Goal: Transaction & Acquisition: Purchase product/service

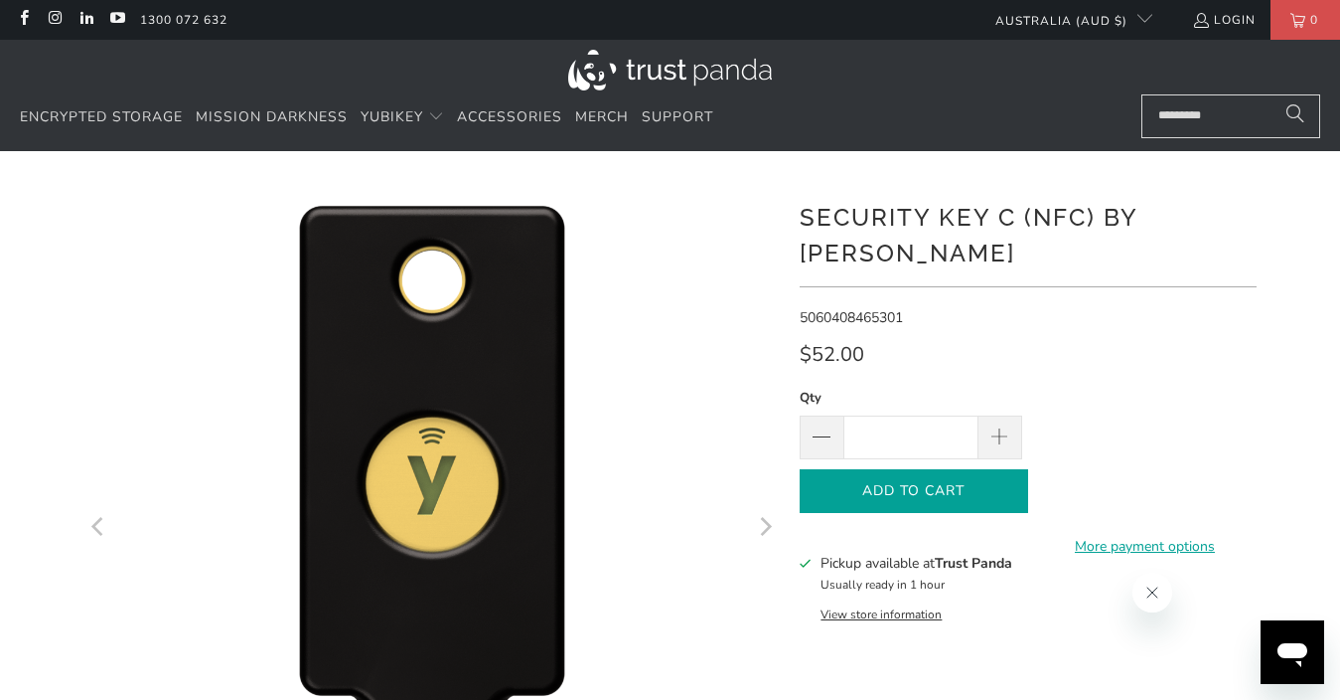
click at [931, 483] on span "Add to Cart" at bounding box center [914, 491] width 187 height 17
click at [811, 217] on h1 "Security Key C (NFC) by [PERSON_NAME]" at bounding box center [1028, 234] width 457 height 76
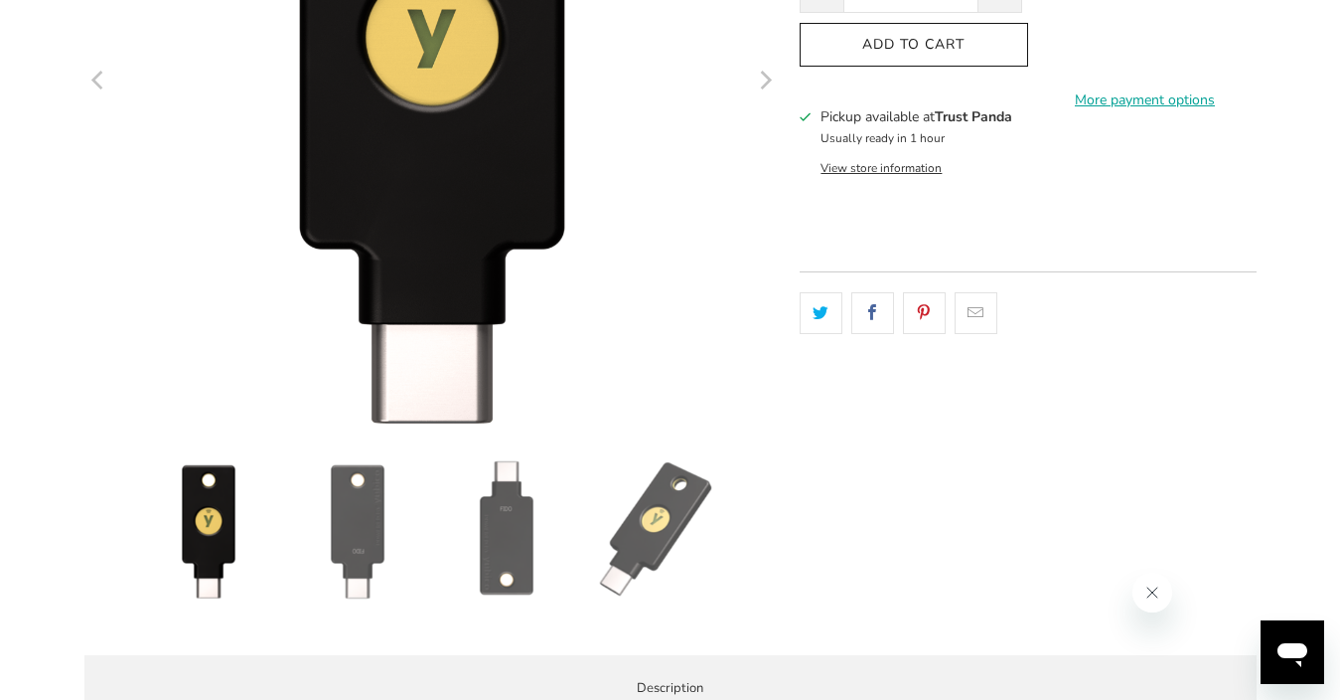
scroll to position [452, 0]
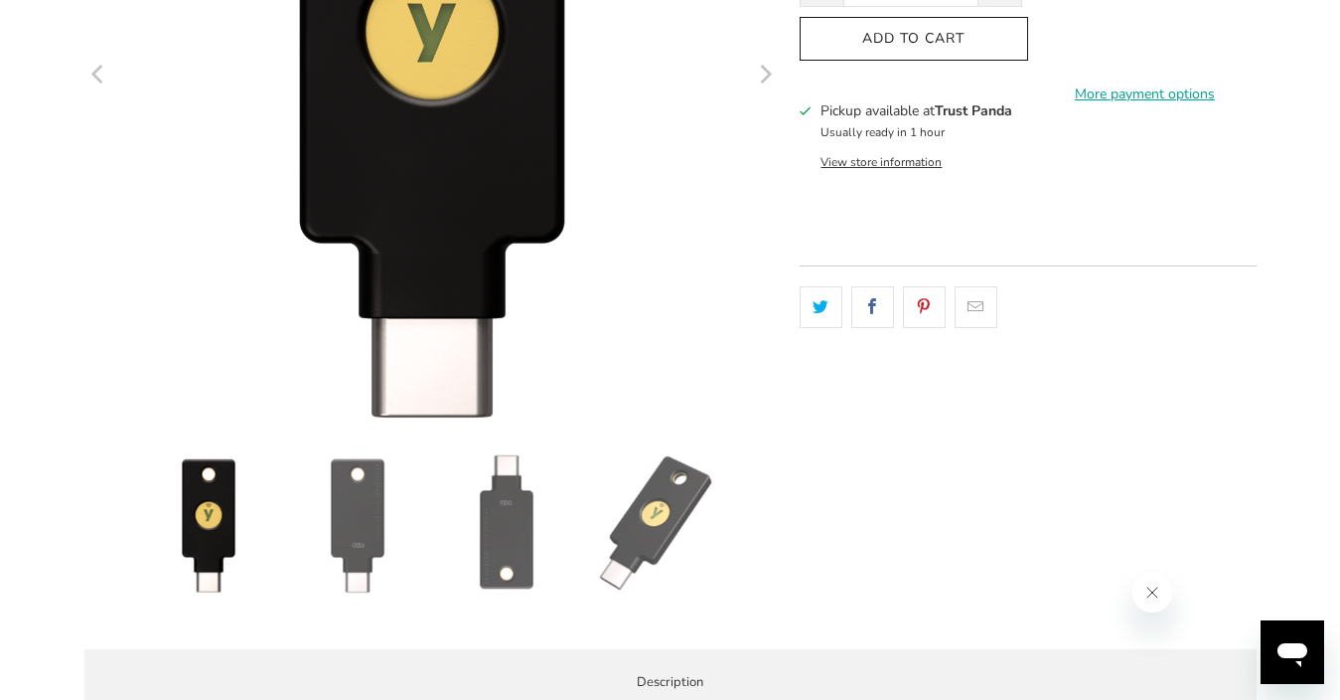
click at [652, 510] on img at bounding box center [655, 523] width 139 height 139
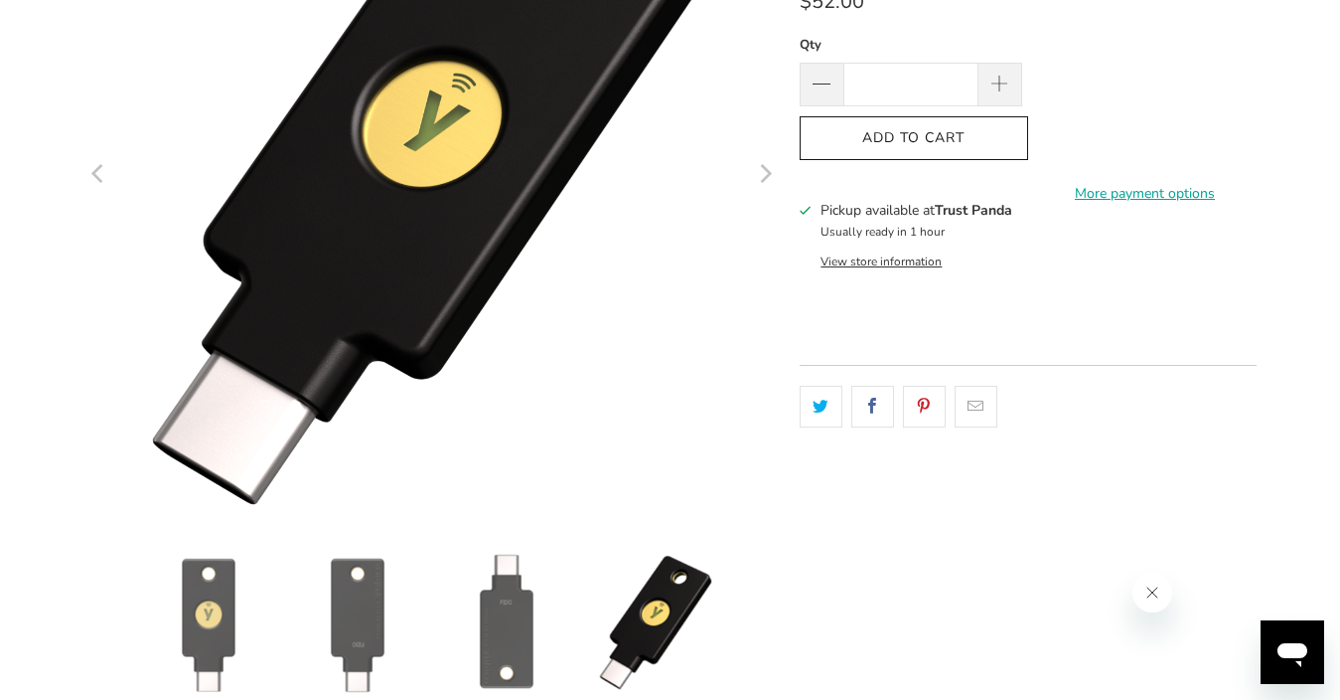
scroll to position [348, 0]
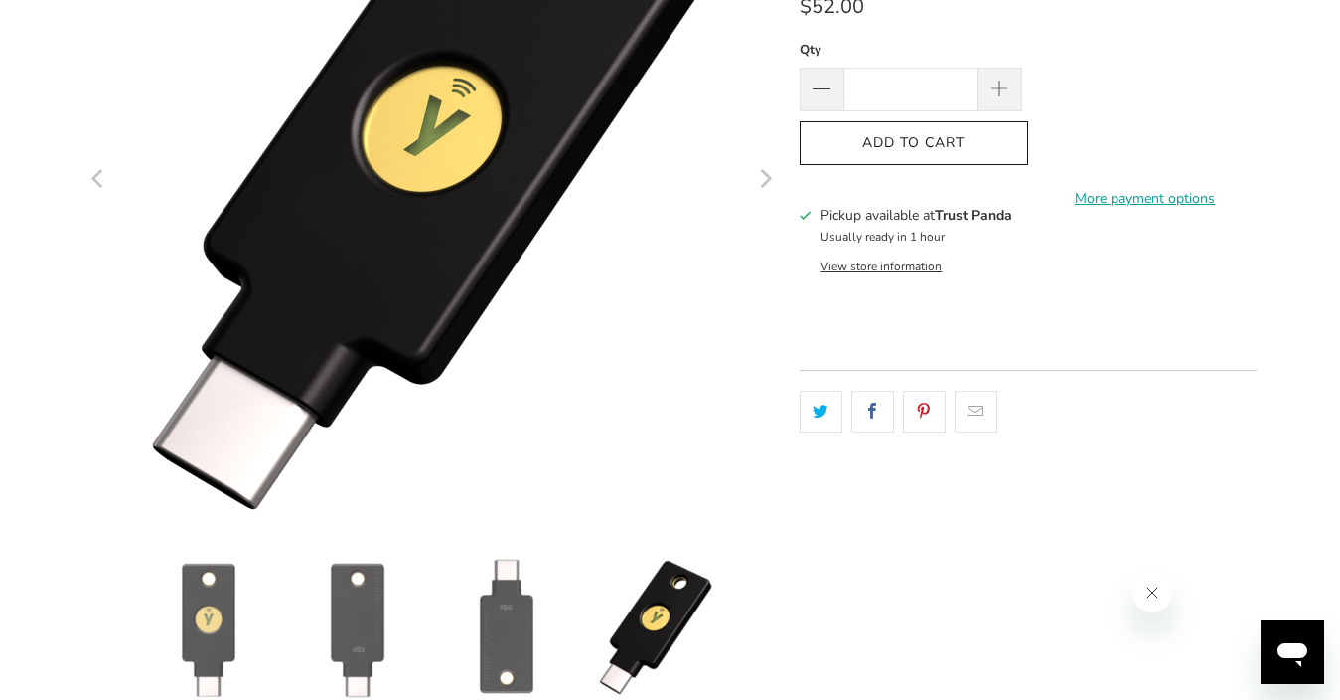
click at [861, 258] on button "View store information" at bounding box center [881, 266] width 121 height 16
click at [867, 258] on button "View store information" at bounding box center [881, 266] width 121 height 16
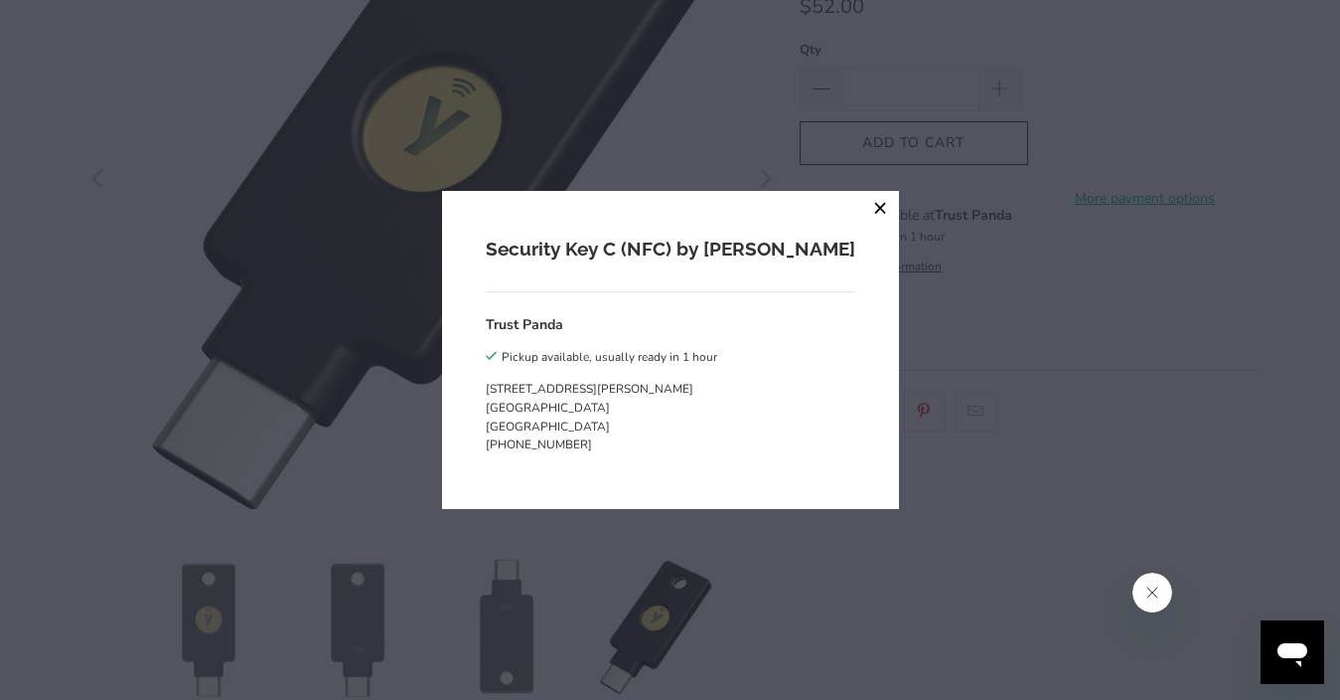
click at [863, 209] on button "close" at bounding box center [881, 209] width 36 height 36
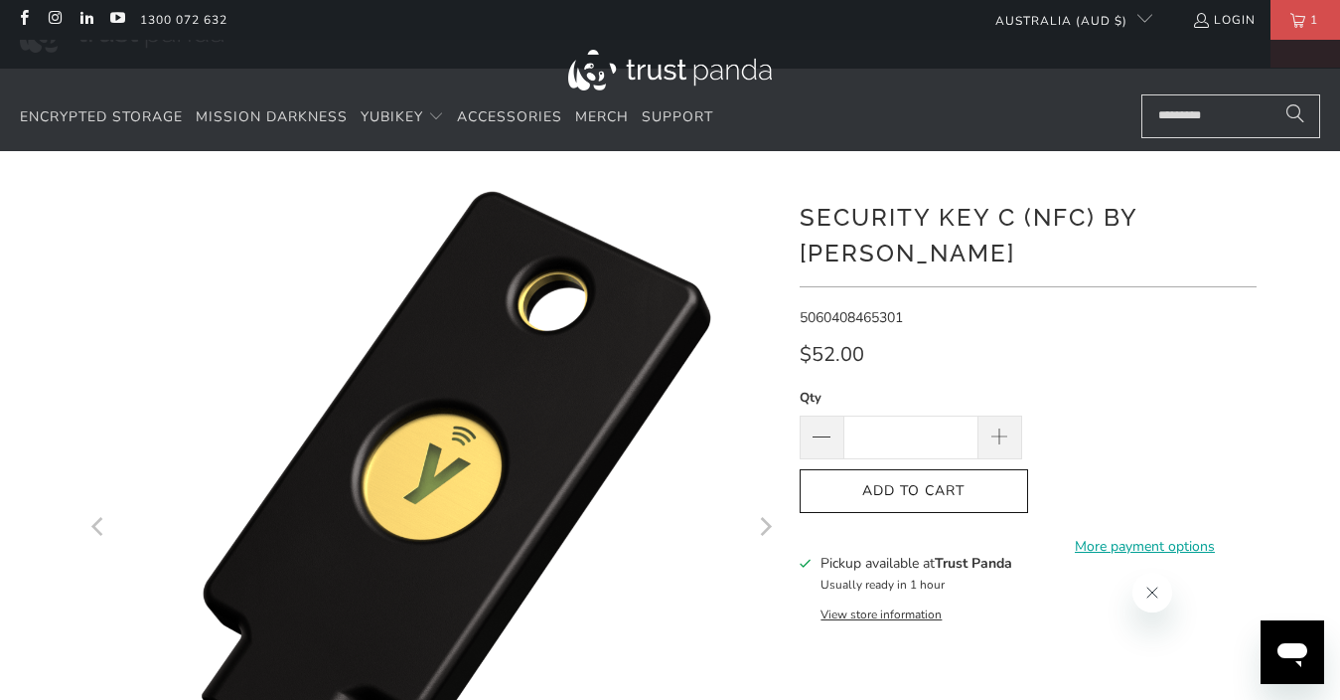
scroll to position [1393, 0]
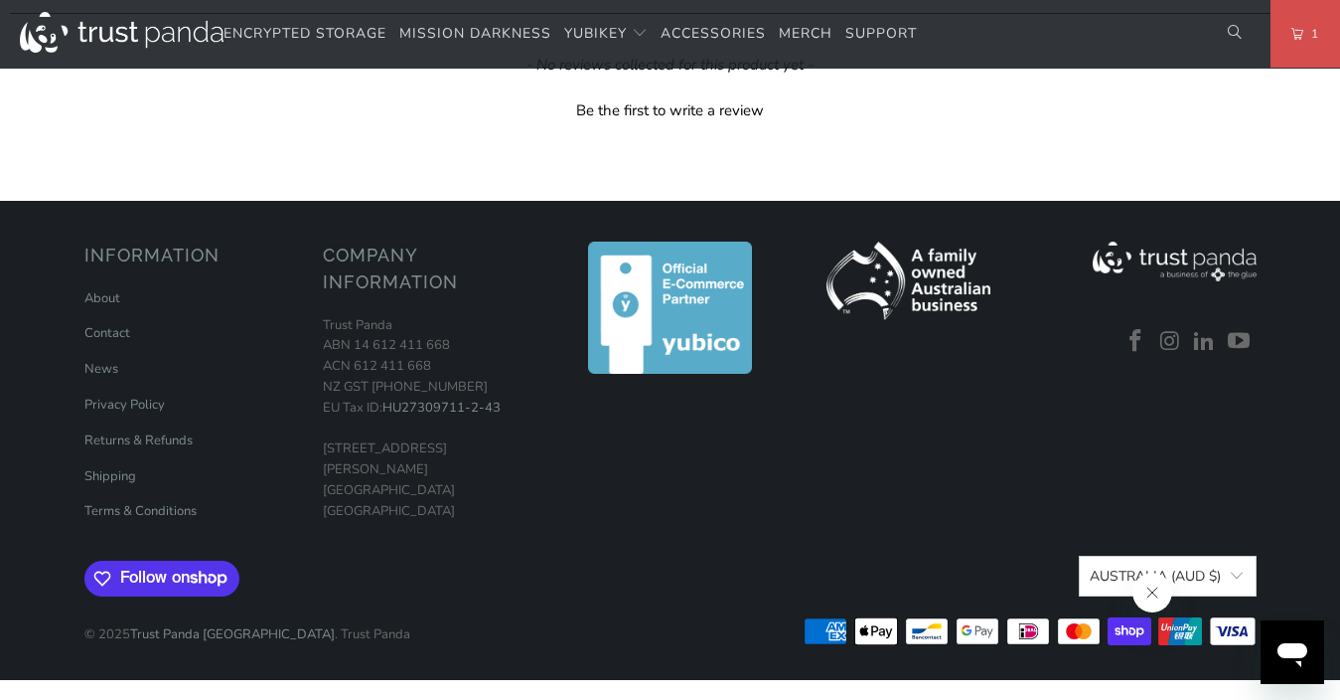
click at [0, 0] on div "The Security Key C NFC by Yubico simplifies your login and secures your account…" at bounding box center [0, 0] width 0 height 0
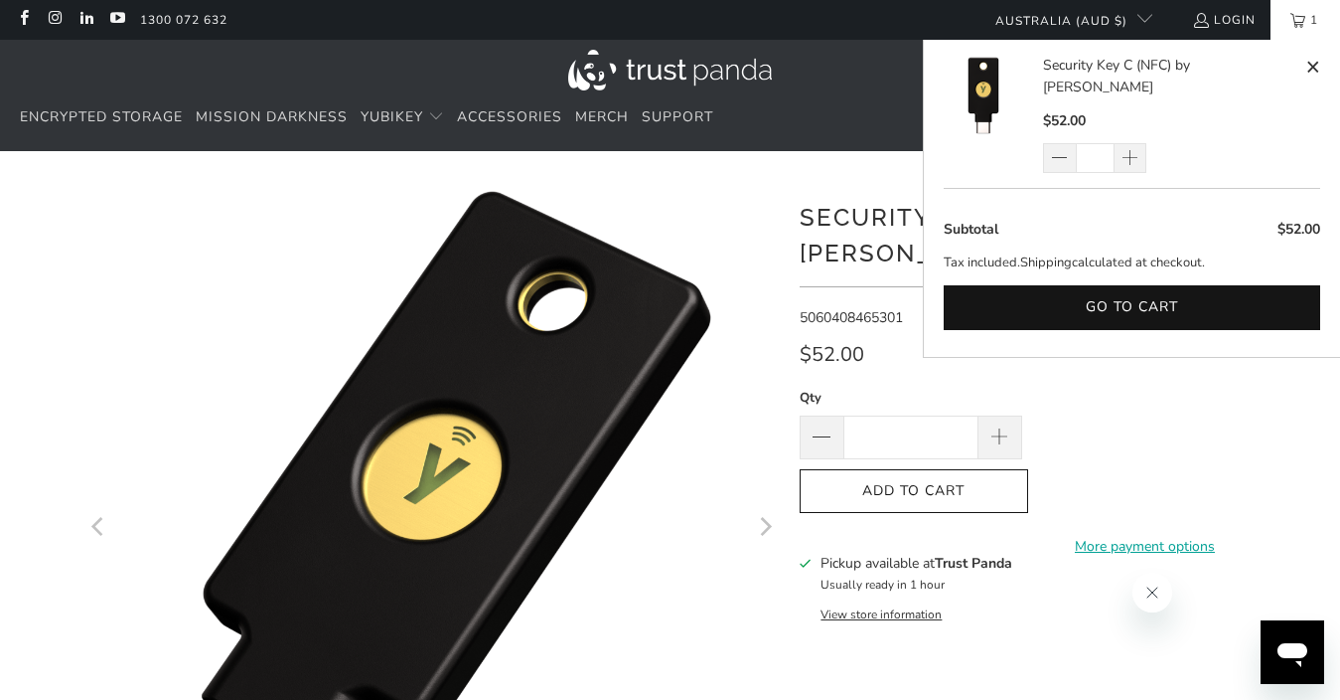
click at [1308, 22] on span "1" at bounding box center [1315, 20] width 18 height 40
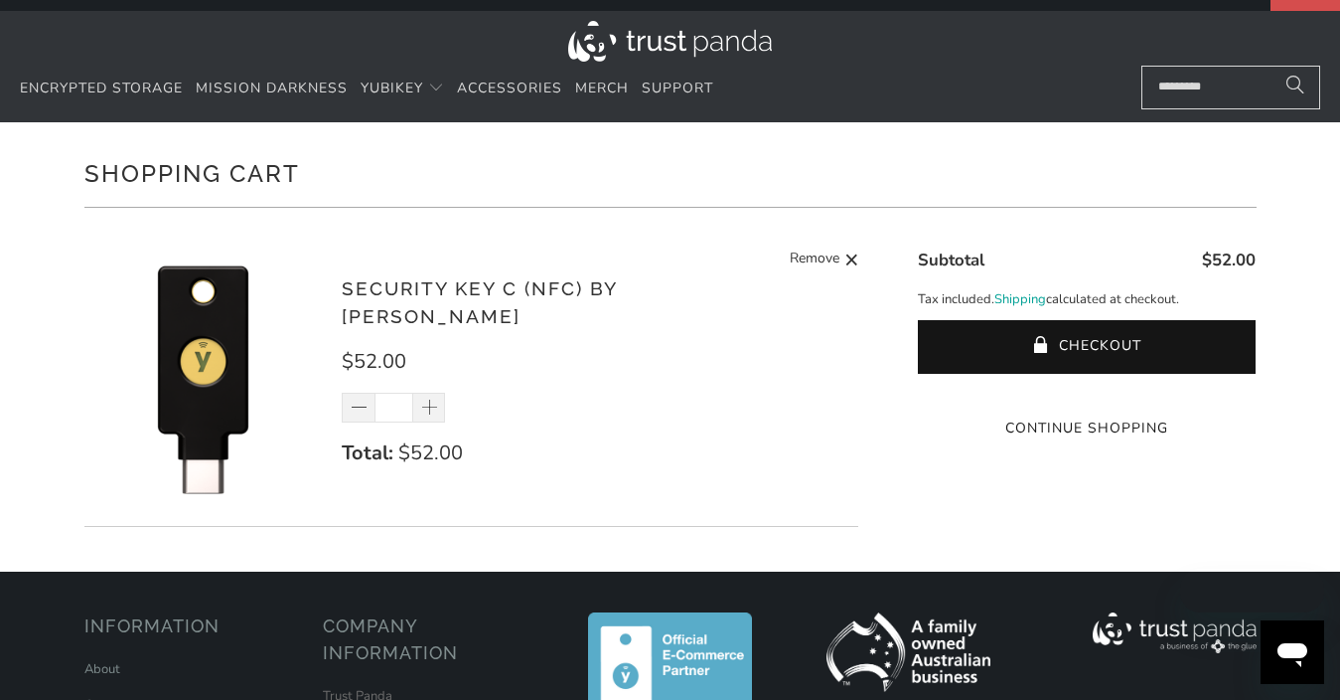
scroll to position [37, 0]
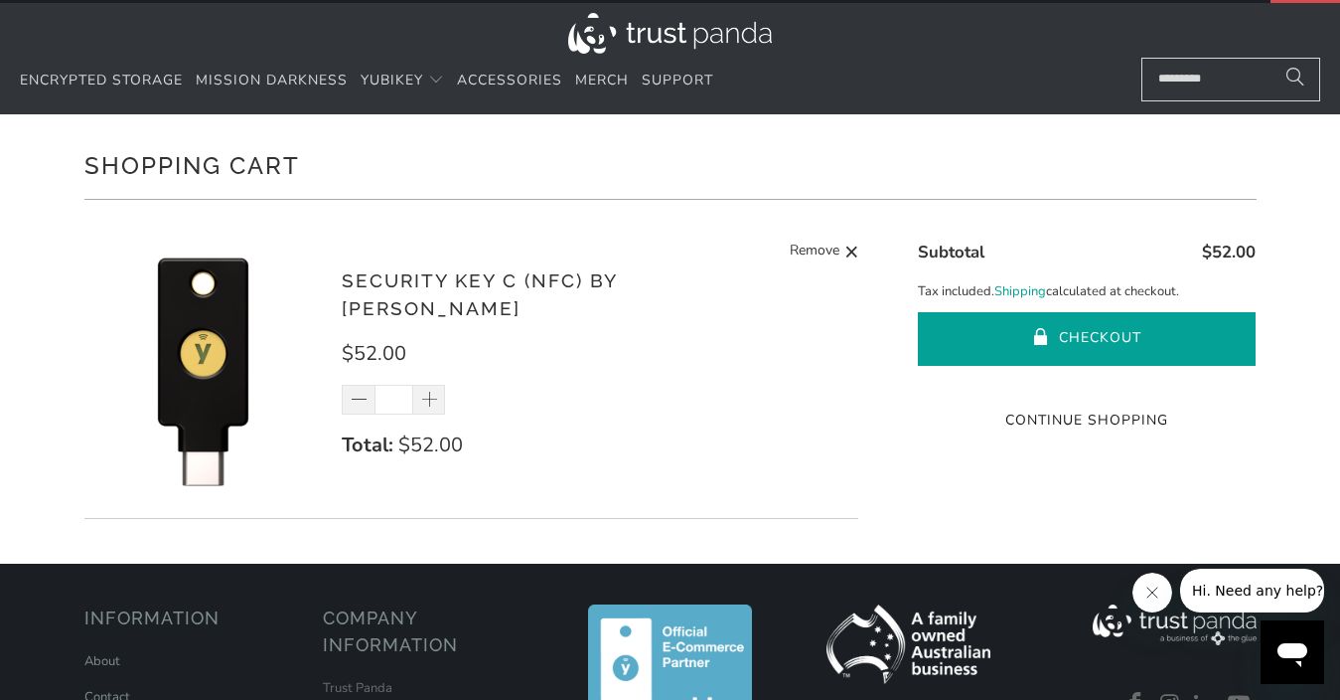
click at [1108, 332] on button "Checkout" at bounding box center [1087, 339] width 338 height 54
